Goal: Navigation & Orientation: Find specific page/section

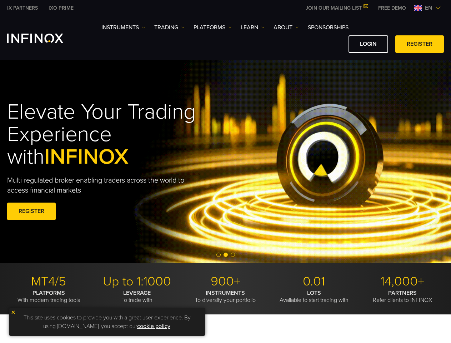
click at [225, 171] on div "Elevate Your Trading Experience with INFINOX Multi-regulated broker enabling tr…" at bounding box center [122, 161] width 231 height 143
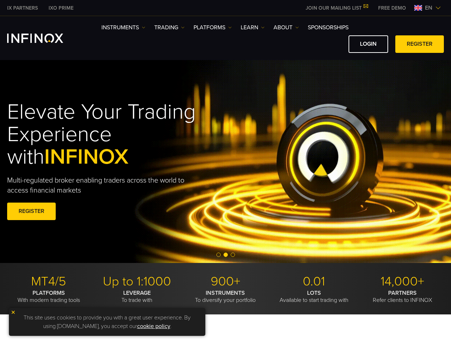
click at [428, 8] on span "en" at bounding box center [428, 8] width 13 height 9
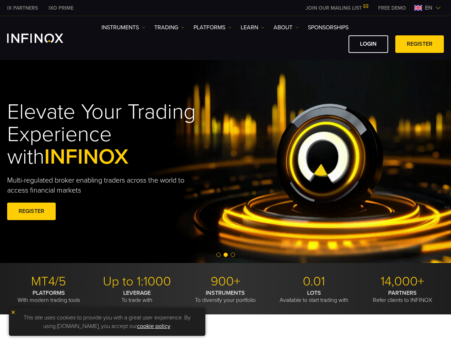
click at [0, 0] on div "English Tiếng Việt العربي 简体中文 Português ภาษาไทย 한국어" at bounding box center [0, 0] width 0 height 0
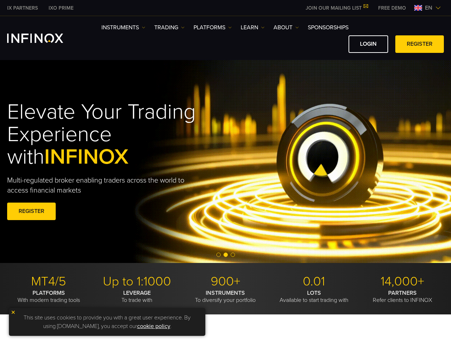
click at [225, 161] on h1 "Elevate Your Trading Experience with INFINOX" at bounding box center [122, 135] width 231 height 68
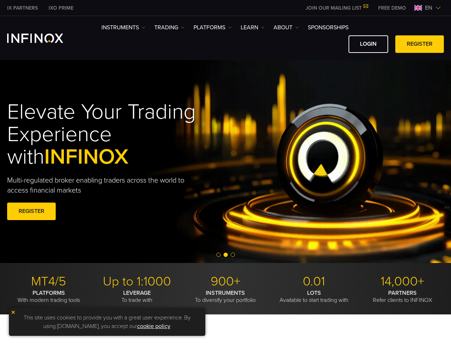
click at [225, 255] on span "Go to slide 2" at bounding box center [226, 255] width 4 height 4
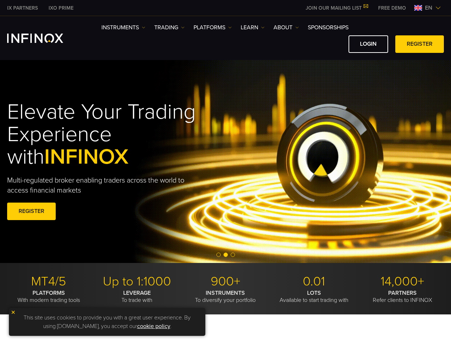
click at [219, 255] on span "Go to slide 1" at bounding box center [218, 255] width 4 height 4
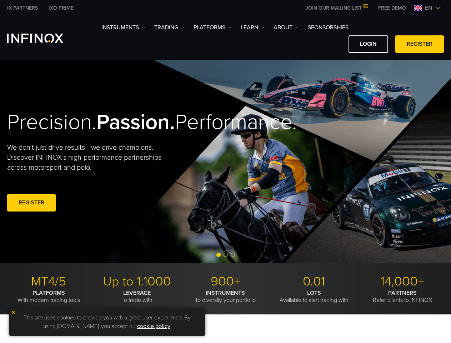
click at [226, 255] on span "Go to slide 2" at bounding box center [226, 255] width 4 height 4
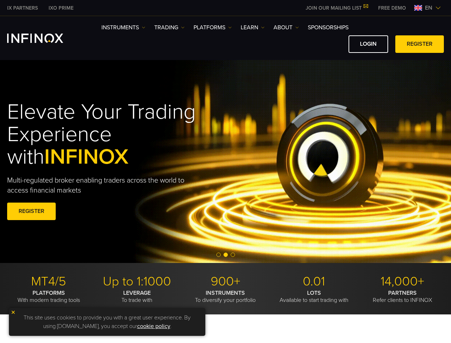
click at [233, 255] on span "Go to slide 3" at bounding box center [233, 255] width 4 height 4
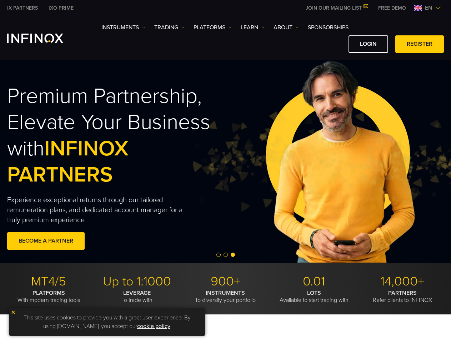
click at [13, 312] on img at bounding box center [13, 312] width 5 height 5
